Goal: Information Seeking & Learning: Check status

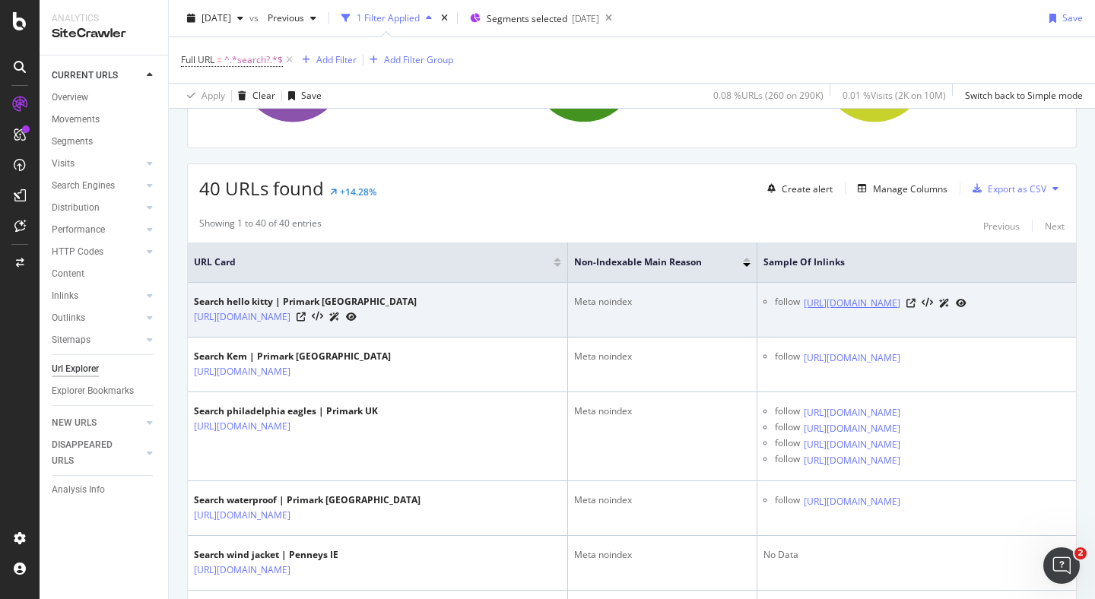
scroll to position [0, 43]
click at [915, 308] on icon at bounding box center [910, 303] width 9 height 9
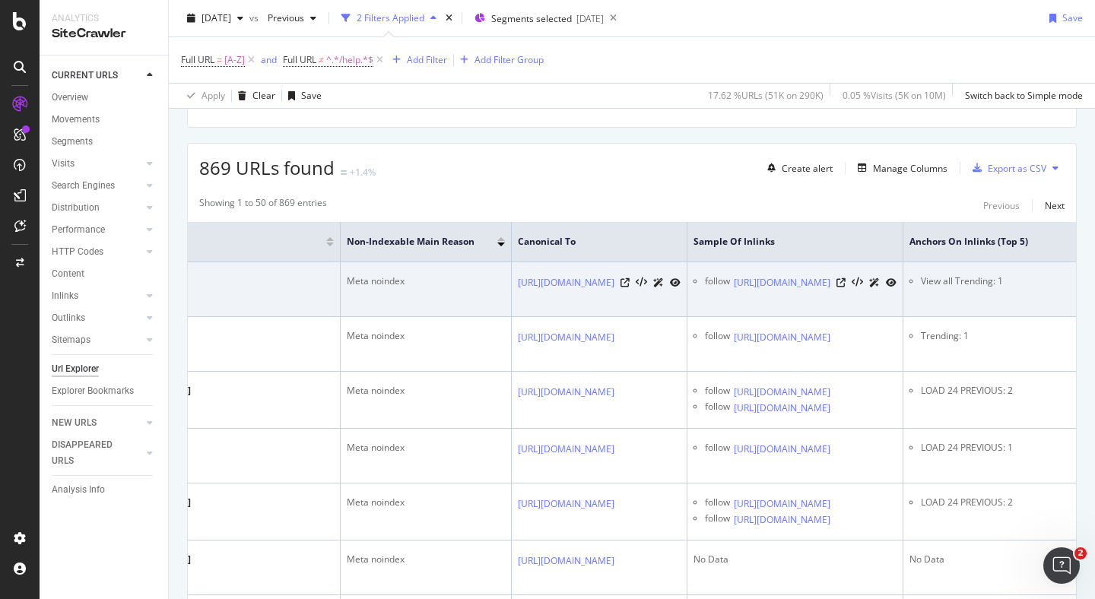
scroll to position [238, 0]
click at [846, 287] on icon at bounding box center [840, 282] width 9 height 9
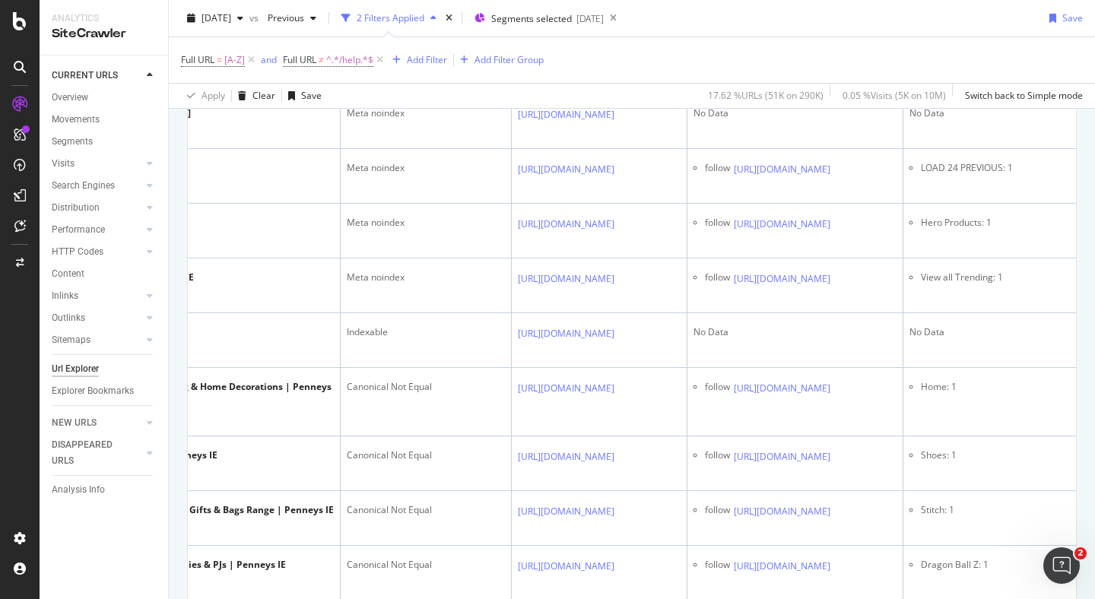
scroll to position [687, 0]
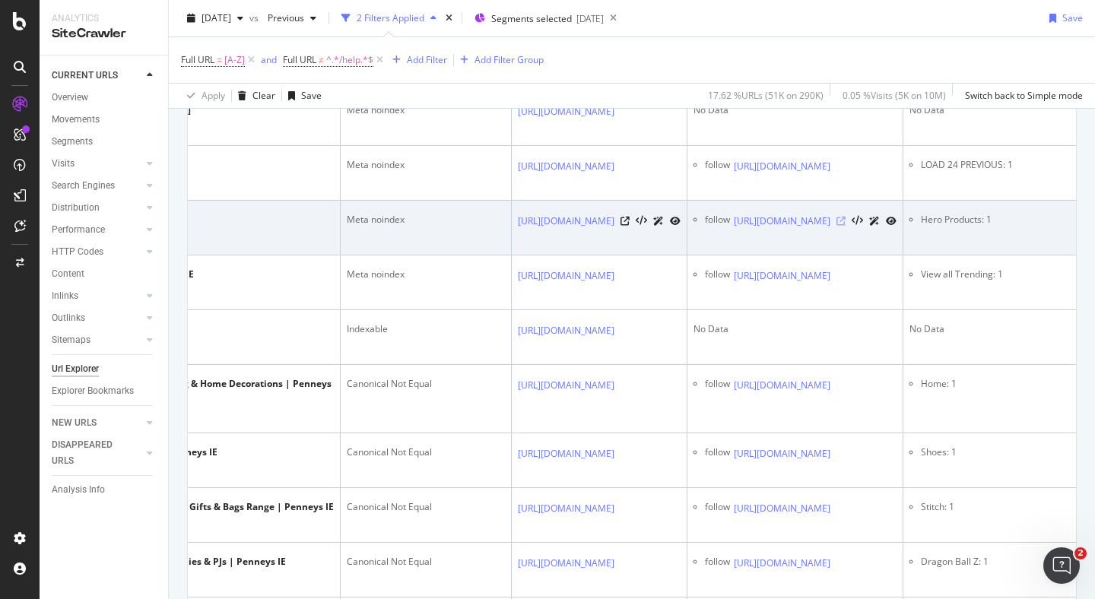
click at [846, 226] on icon at bounding box center [840, 221] width 9 height 9
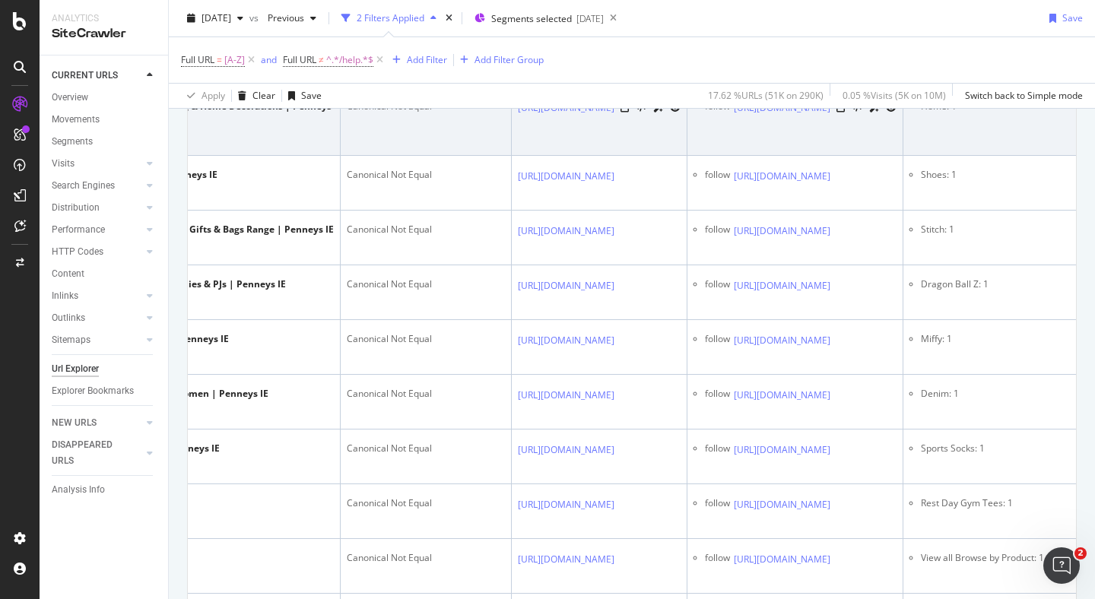
scroll to position [973, 0]
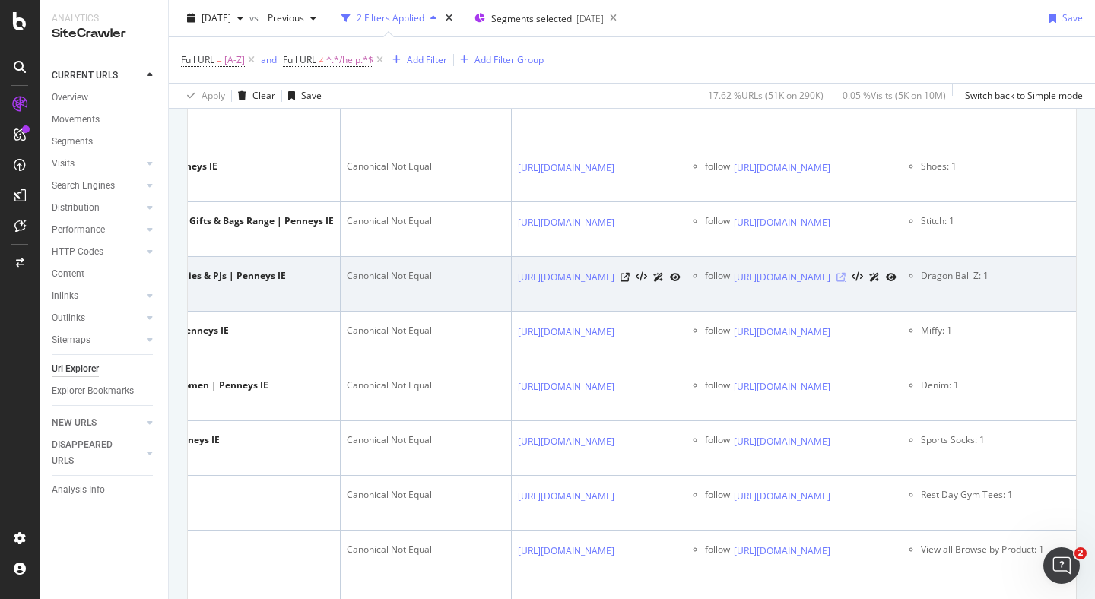
click at [846, 282] on icon at bounding box center [840, 277] width 9 height 9
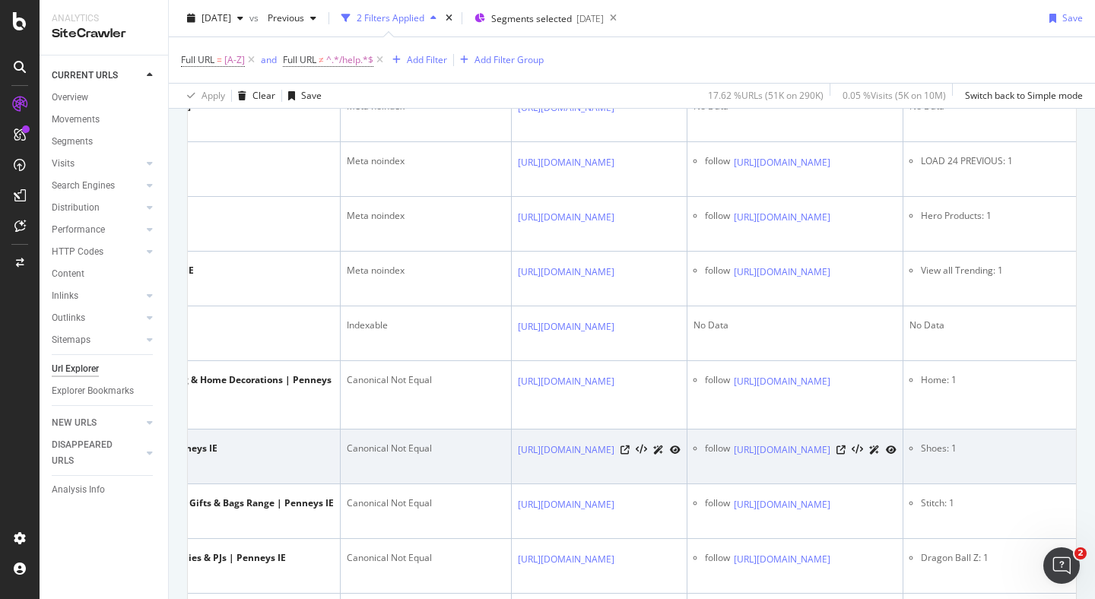
scroll to position [674, 0]
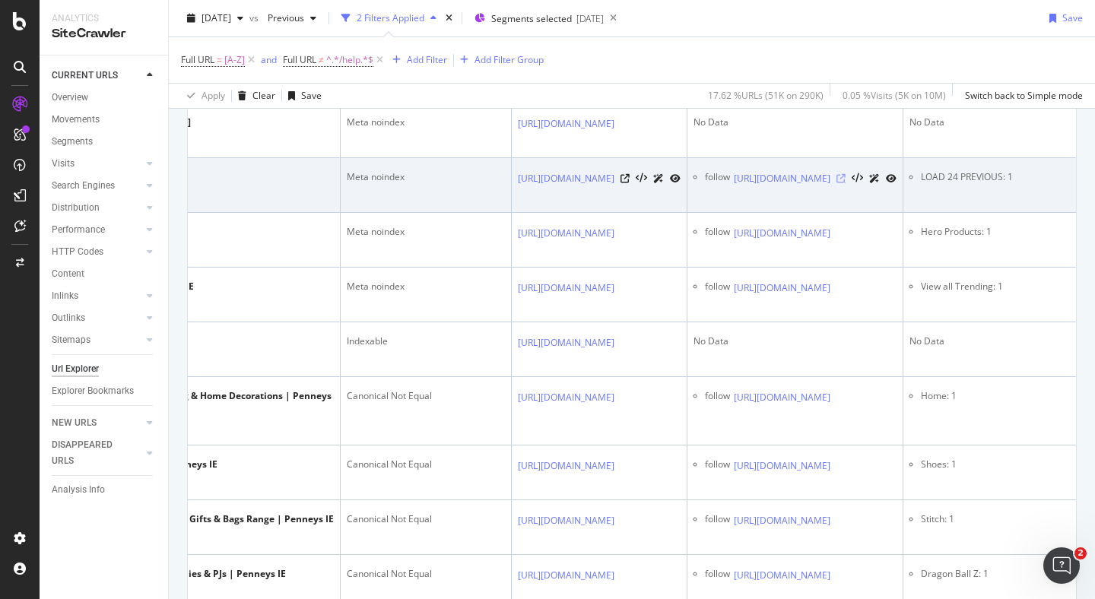
click at [846, 183] on icon at bounding box center [840, 178] width 9 height 9
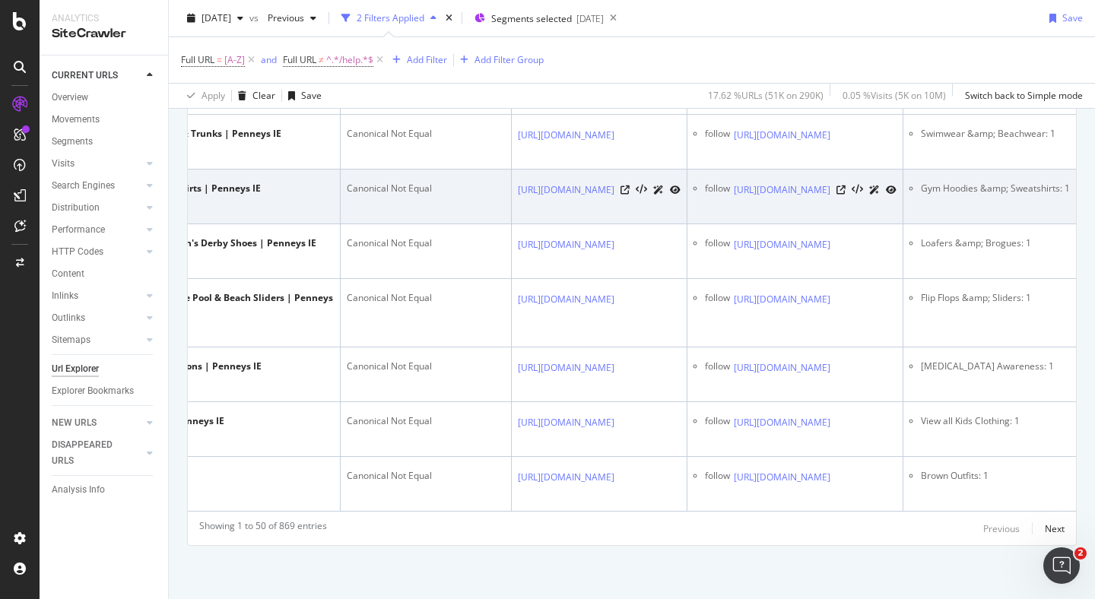
scroll to position [0, 596]
click at [840, 195] on icon at bounding box center [840, 190] width 9 height 9
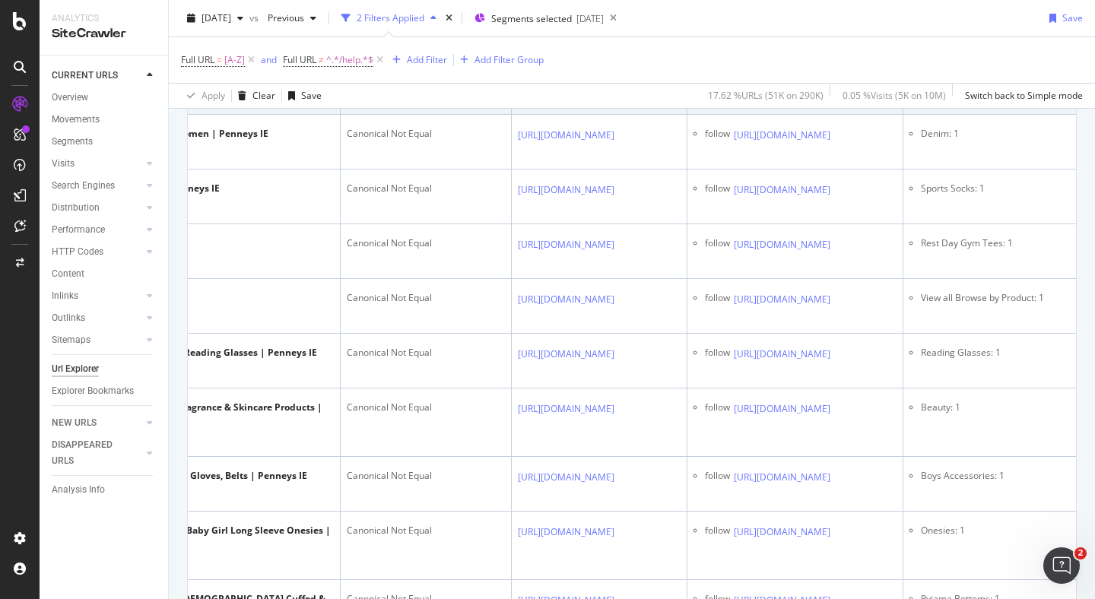
scroll to position [0, 0]
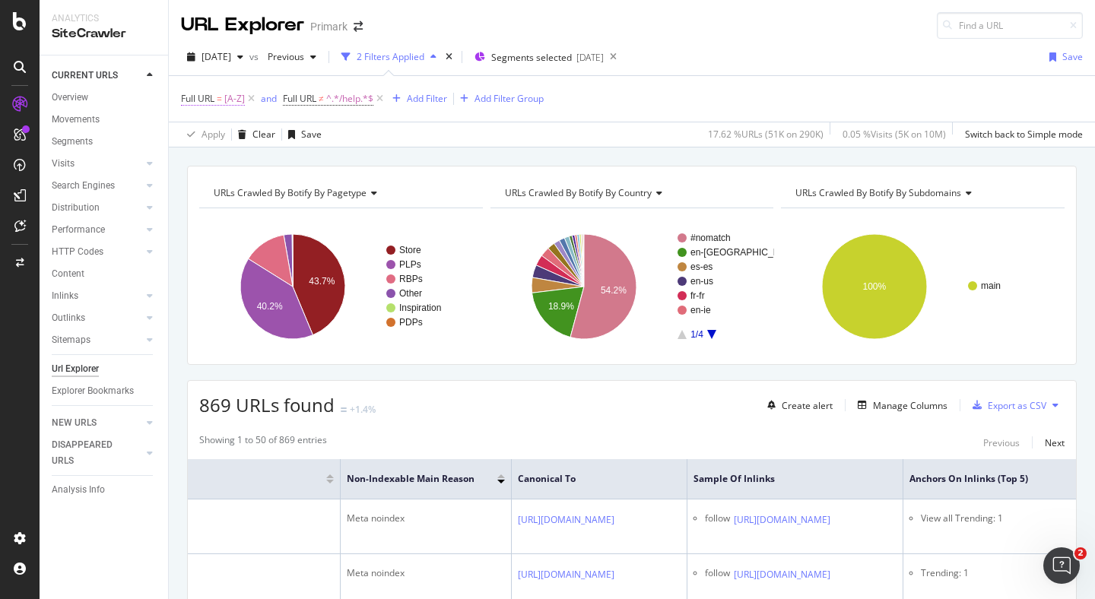
click at [216, 99] on span "Full URL = [A-Z]" at bounding box center [213, 99] width 64 height 14
click at [249, 134] on span "Matches regex" at bounding box center [226, 134] width 63 height 13
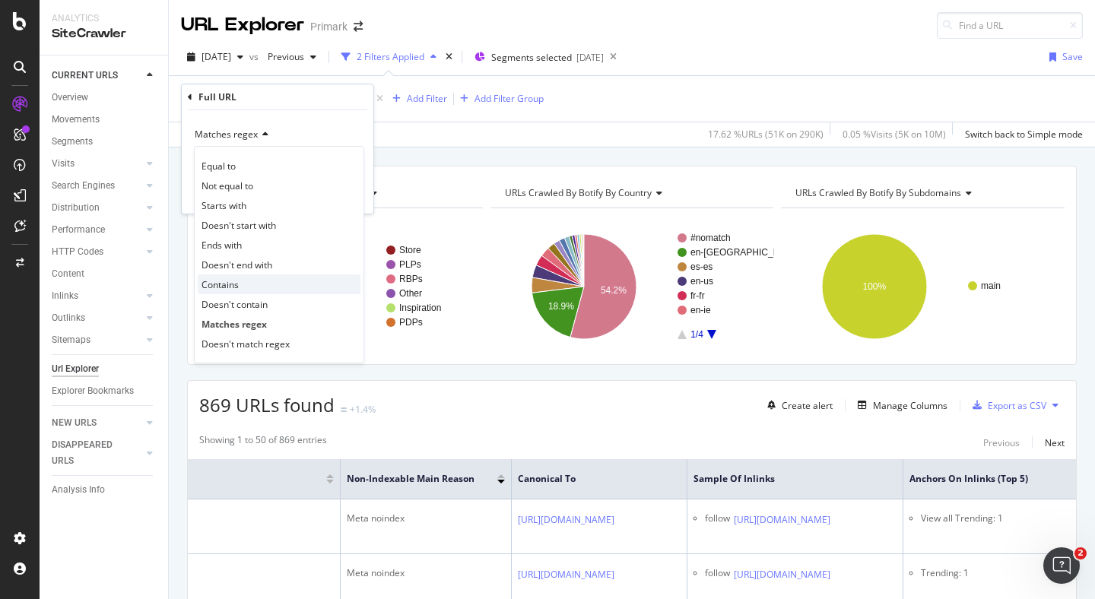
click at [229, 281] on span "Contains" at bounding box center [219, 284] width 37 height 13
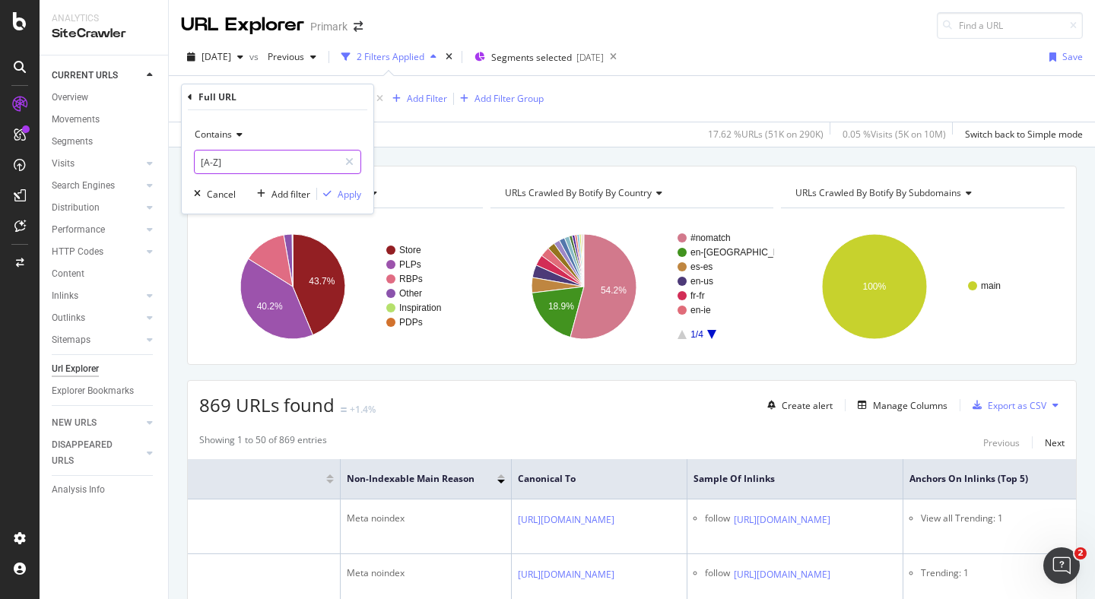
click at [238, 167] on input "[A-Z]" at bounding box center [267, 162] width 144 height 24
type input "/en-IE"
click at [348, 196] on div "Apply" at bounding box center [350, 194] width 24 height 13
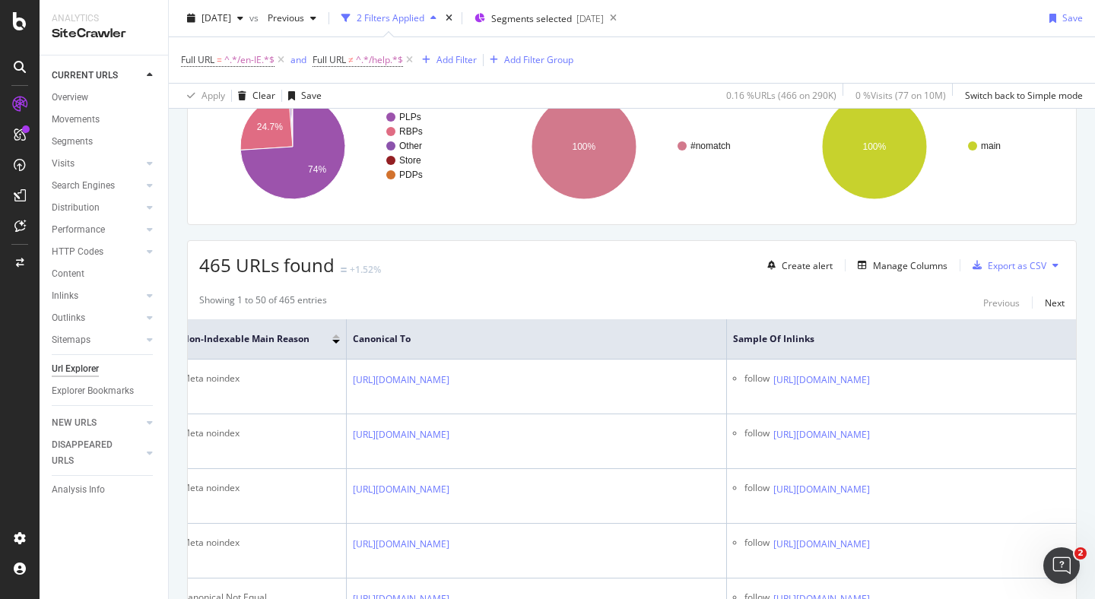
scroll to position [139, 0]
click at [1055, 306] on div "Next" at bounding box center [1055, 303] width 20 height 13
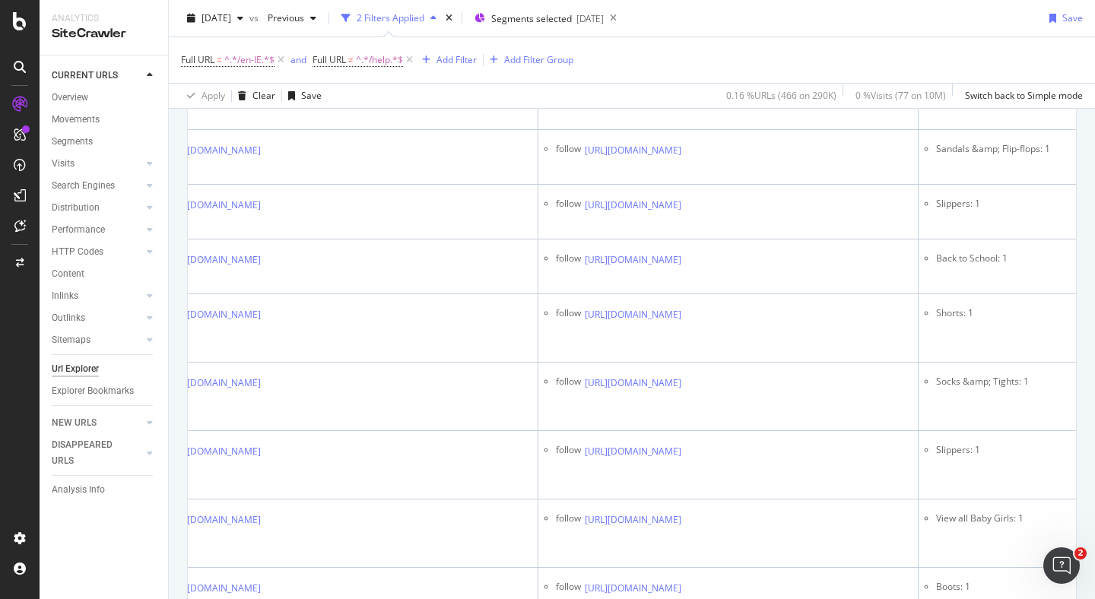
scroll to position [1996, 0]
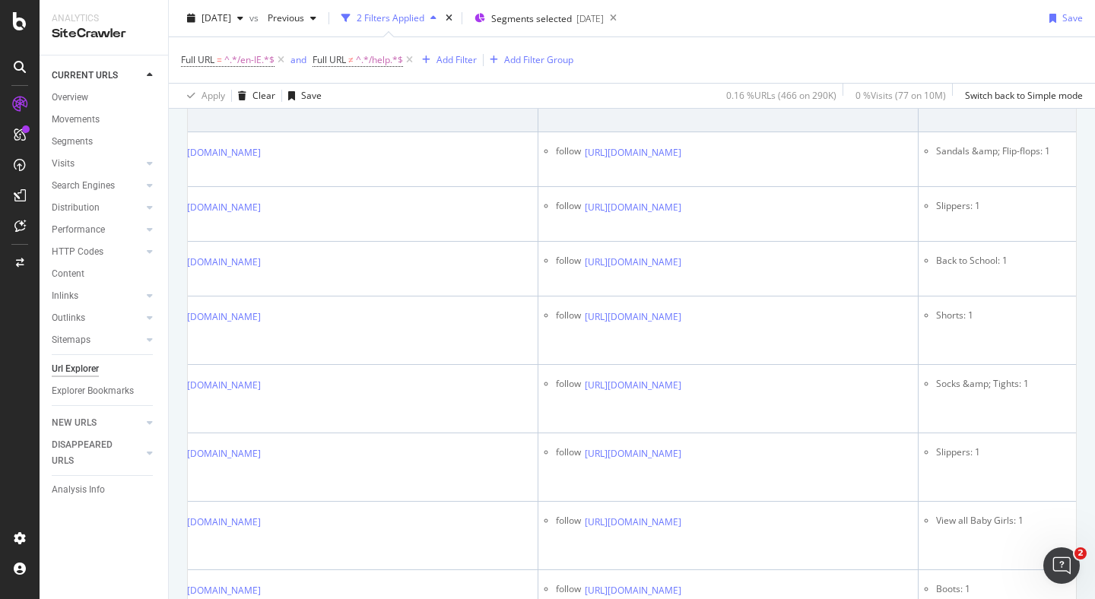
click at [696, 103] on icon at bounding box center [691, 98] width 9 height 9
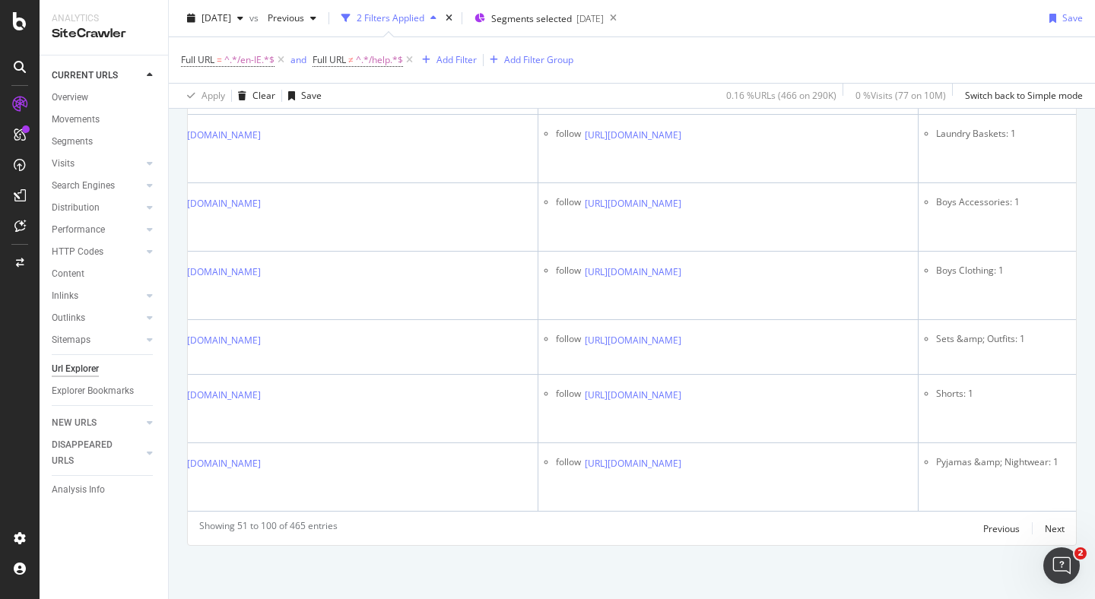
scroll to position [3857, 0]
drag, startPoint x: 696, startPoint y: 468, endPoint x: 950, endPoint y: 7, distance: 526.8
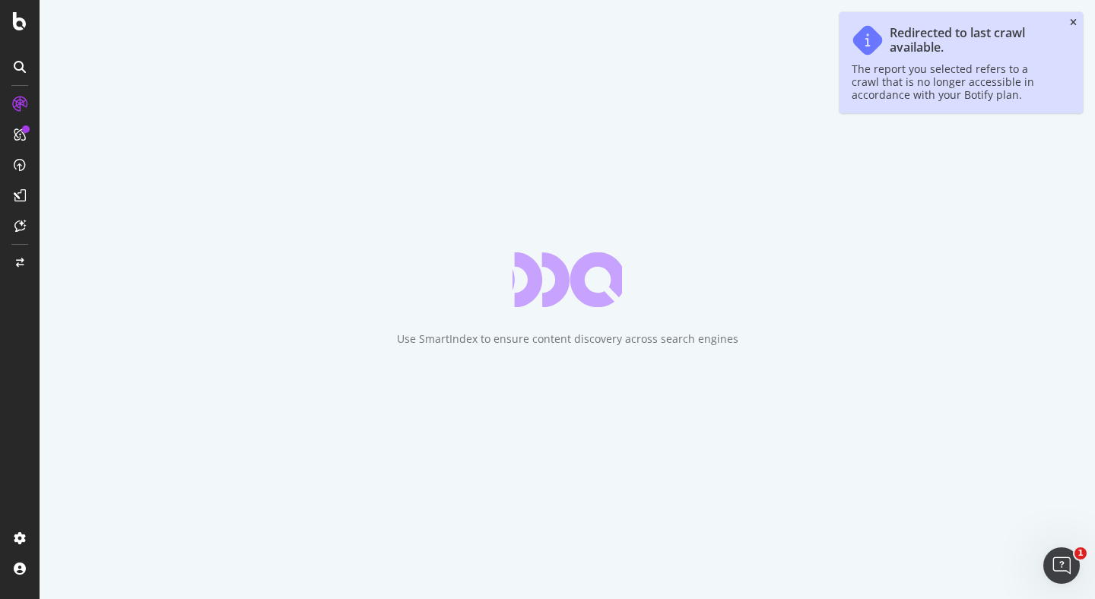
click at [1073, 19] on icon "close toast" at bounding box center [1073, 22] width 7 height 9
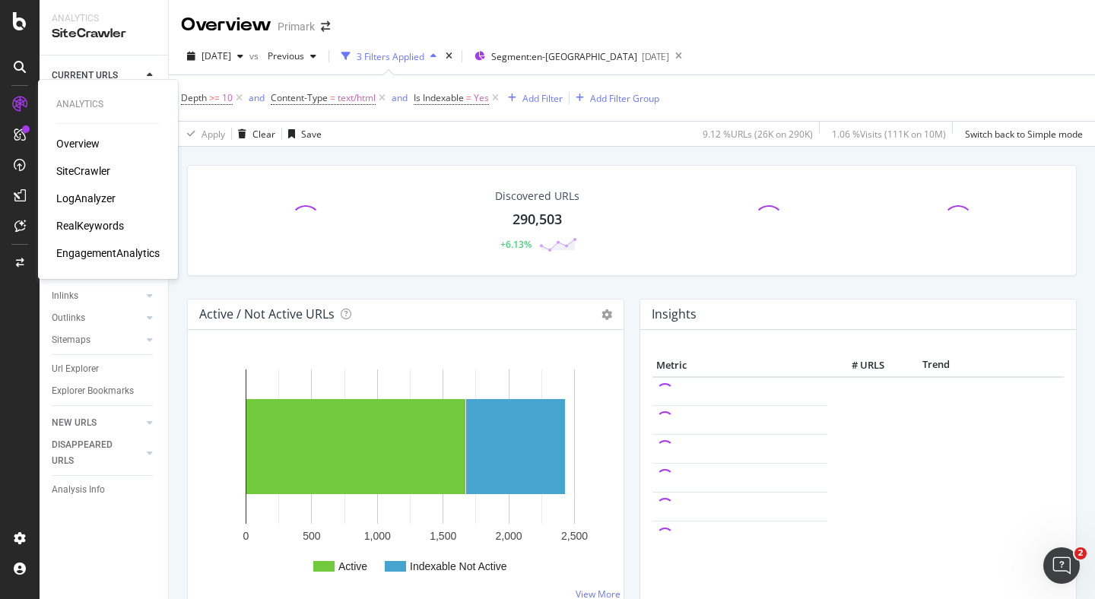
click at [95, 171] on div "SiteCrawler" at bounding box center [83, 170] width 54 height 15
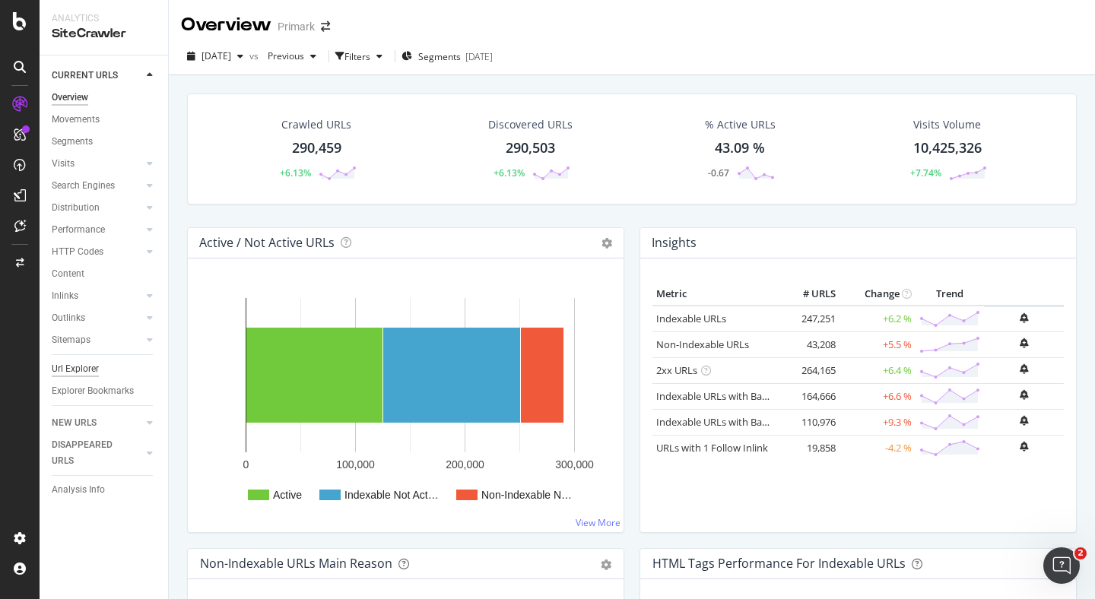
click at [68, 373] on div "Url Explorer" at bounding box center [75, 369] width 47 height 16
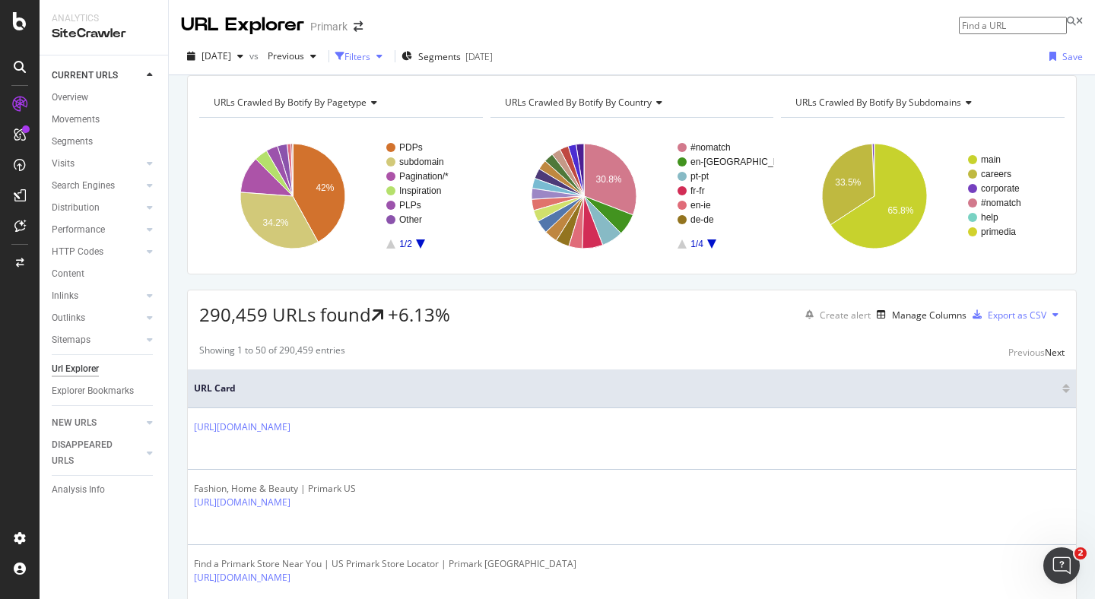
click at [370, 52] on div "Filters" at bounding box center [357, 56] width 26 height 13
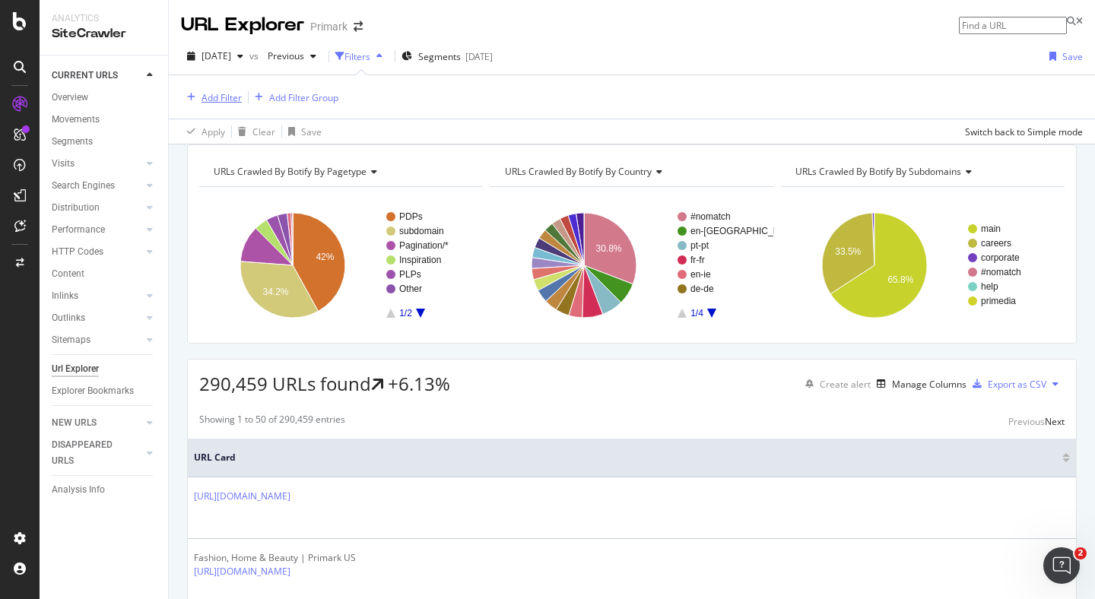
click at [217, 105] on div "Add Filter" at bounding box center [211, 97] width 61 height 17
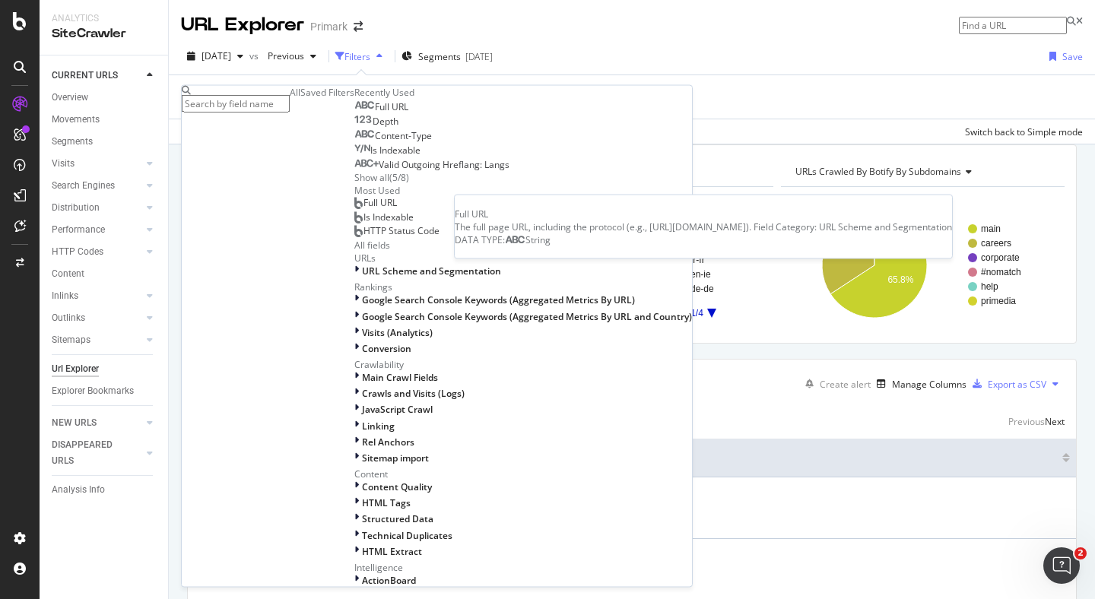
click at [375, 113] on span "Full URL" at bounding box center [391, 106] width 33 height 13
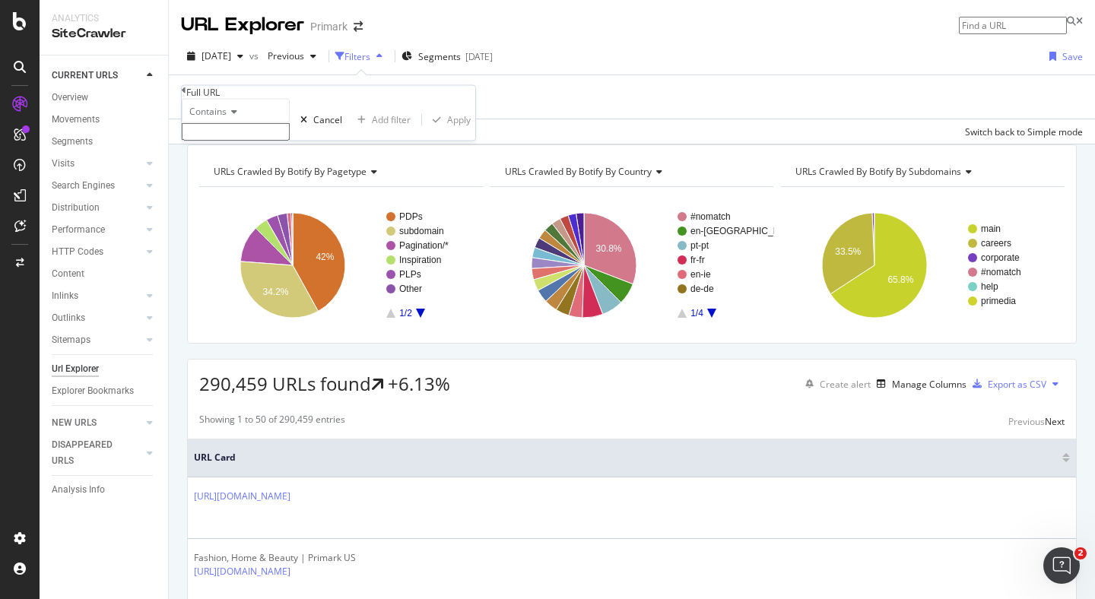
click at [290, 141] on input "text" at bounding box center [236, 131] width 108 height 17
paste input "[URL][DOMAIN_NAME]"
type input "[URL][DOMAIN_NAME]"
click at [447, 131] on div "Apply" at bounding box center [459, 124] width 24 height 13
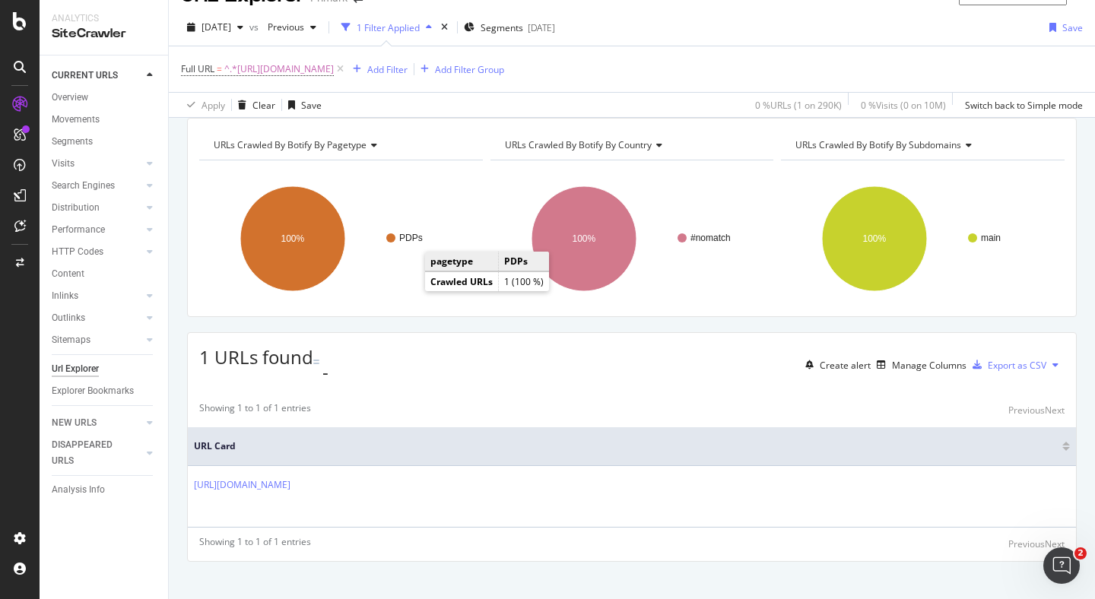
scroll to position [33, 0]
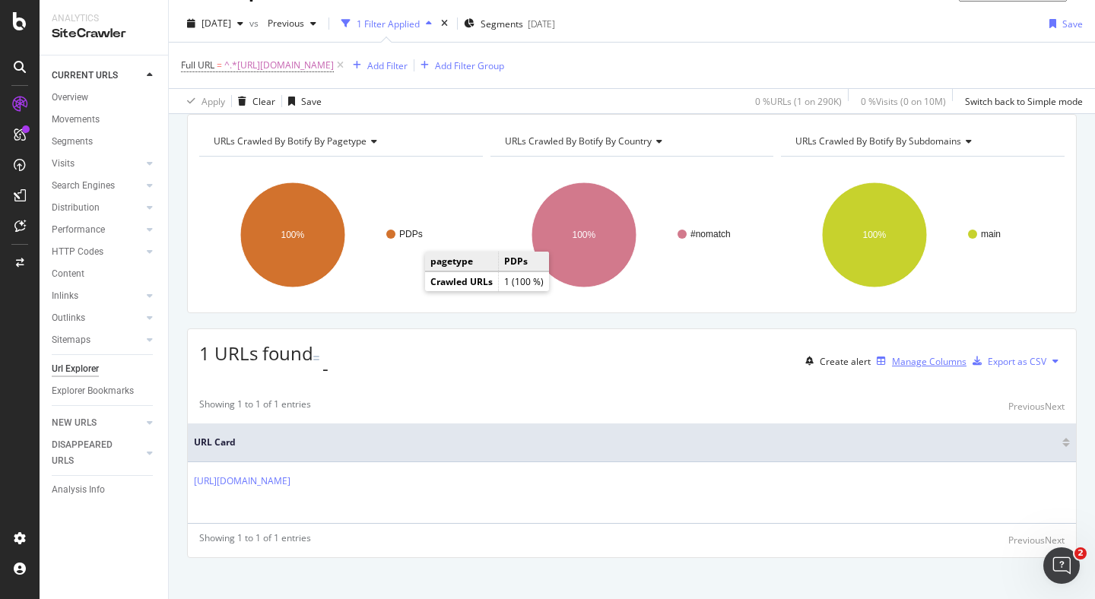
click at [896, 368] on div "Manage Columns" at bounding box center [929, 361] width 75 height 13
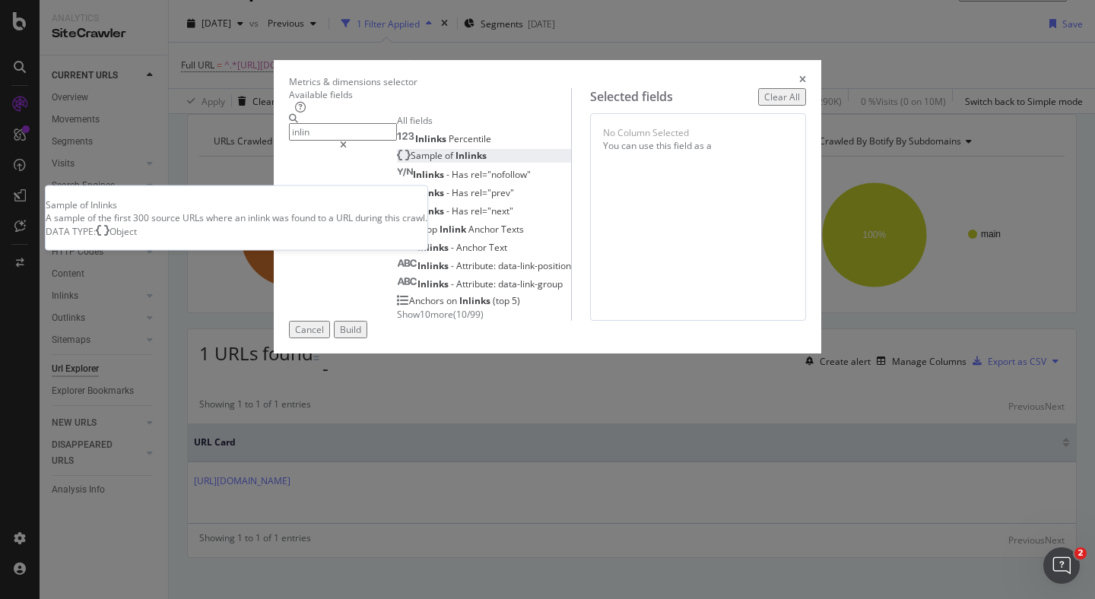
type input "inlin"
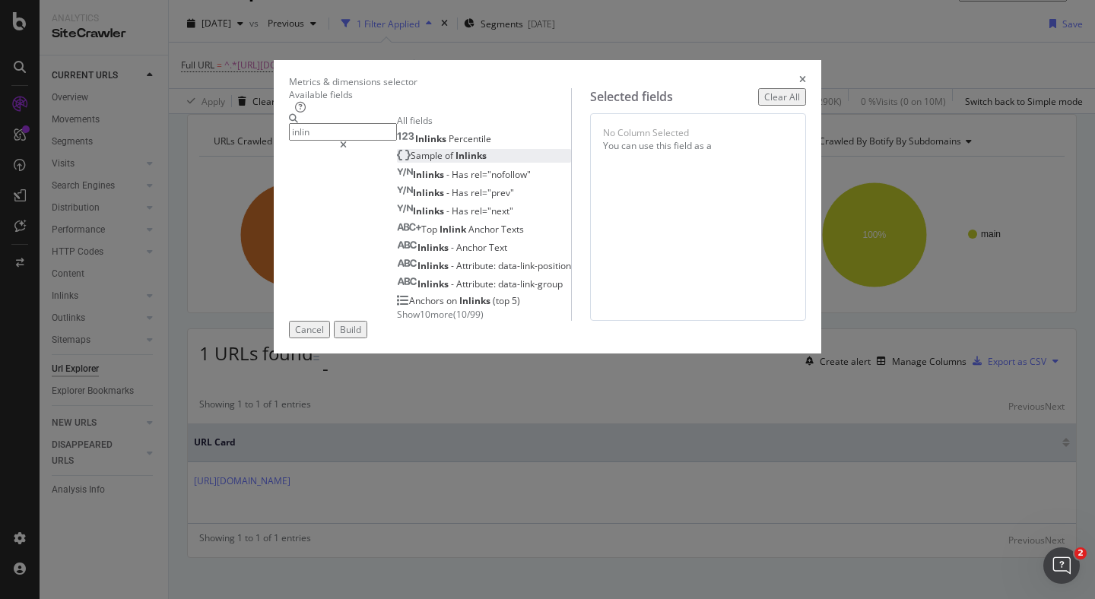
click at [455, 162] on span "Inlinks" at bounding box center [470, 155] width 31 height 13
click at [361, 336] on div "Build" at bounding box center [350, 329] width 21 height 13
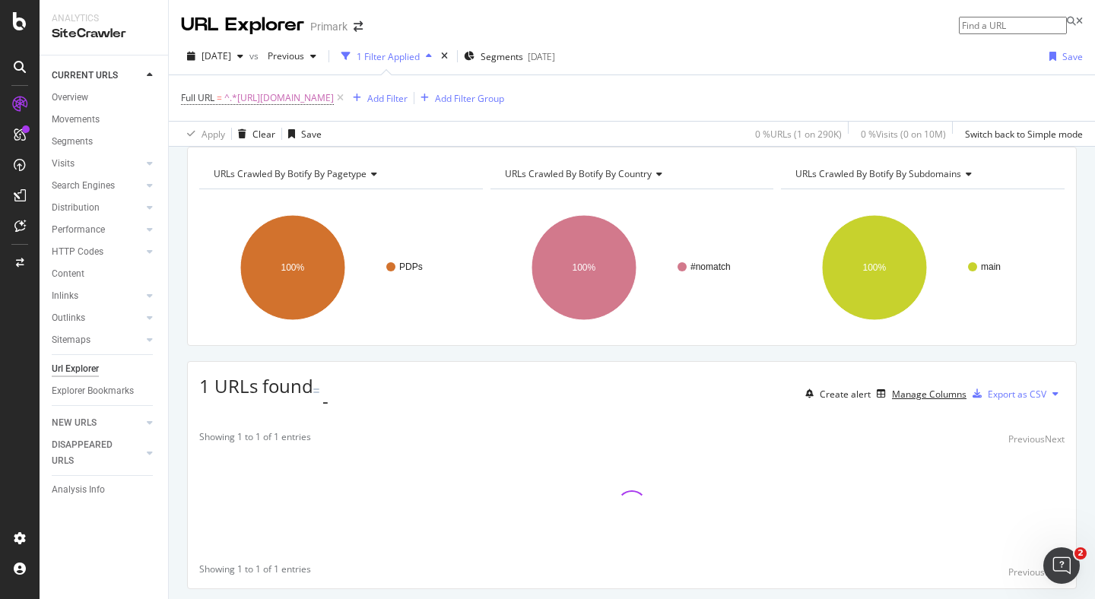
scroll to position [62, 0]
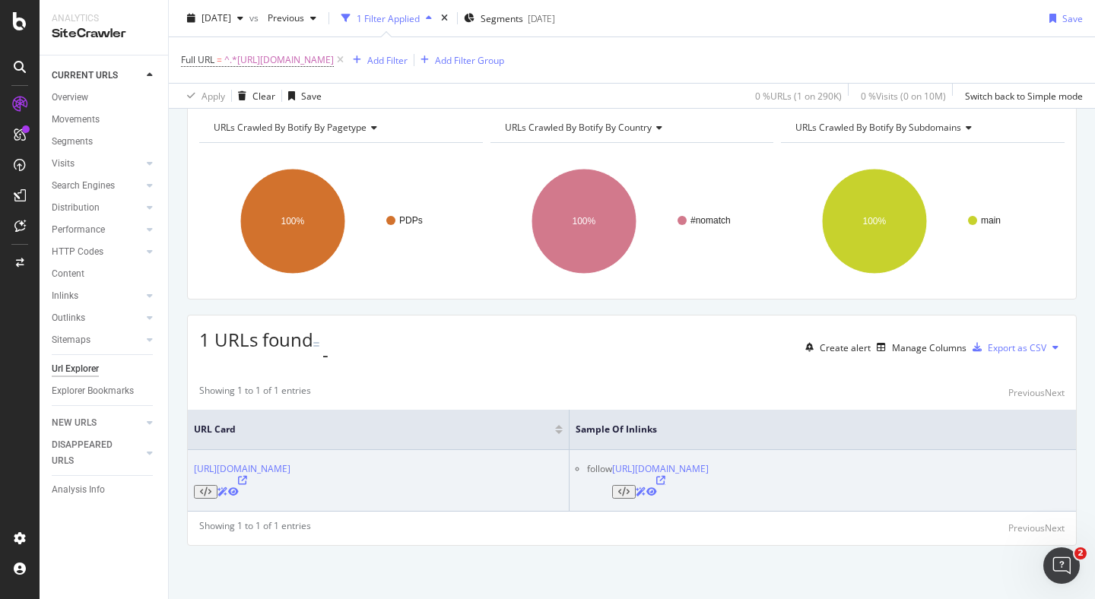
click at [665, 476] on icon at bounding box center [660, 480] width 9 height 9
